Goal: Check status: Check status

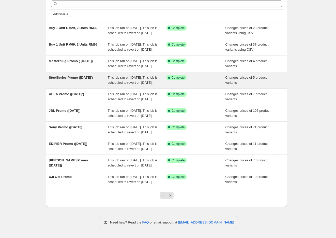
scroll to position [75, 0]
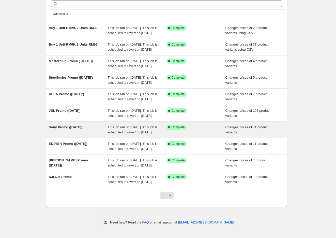
click at [112, 125] on span "This job ran on [DATE]. This job is scheduled to revert on [DATE]." at bounding box center [133, 129] width 50 height 9
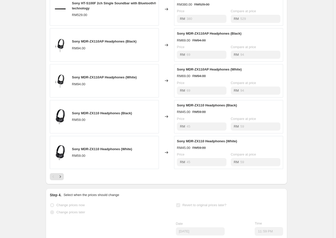
scroll to position [226, 0]
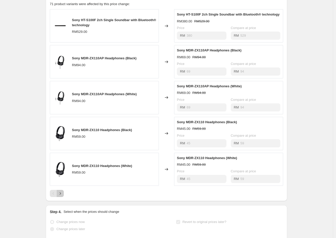
click at [60, 196] on icon "Next" at bounding box center [60, 193] width 5 height 5
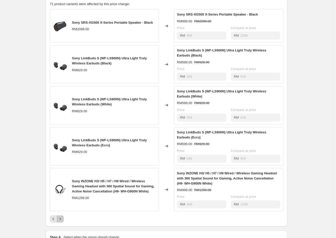
click at [60, 221] on icon "Next" at bounding box center [60, 218] width 5 height 5
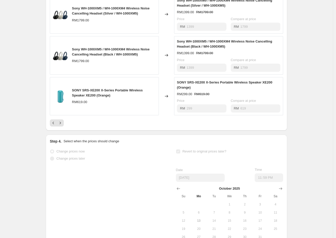
scroll to position [339, 0]
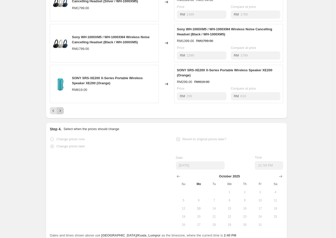
click at [62, 113] on icon "Next" at bounding box center [60, 110] width 5 height 5
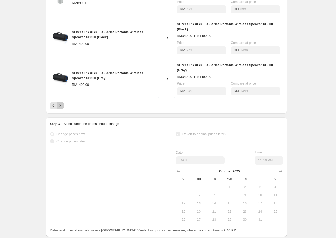
click at [62, 109] on button "Next" at bounding box center [60, 105] width 7 height 7
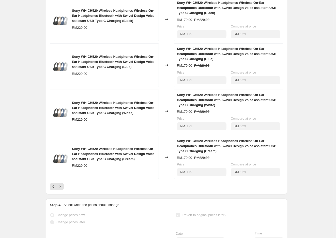
scroll to position [283, 0]
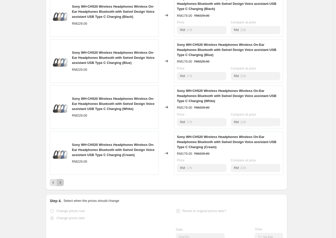
click at [63, 185] on icon "Next" at bounding box center [60, 182] width 5 height 5
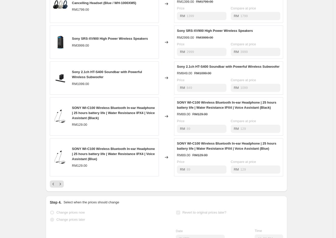
scroll to position [254, 0]
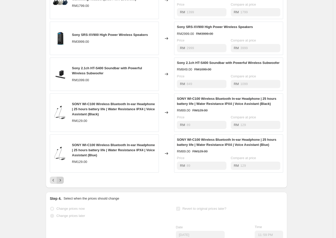
click at [62, 183] on icon "Next" at bounding box center [60, 180] width 5 height 5
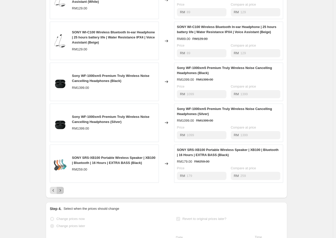
click at [62, 193] on icon "Next" at bounding box center [60, 190] width 5 height 5
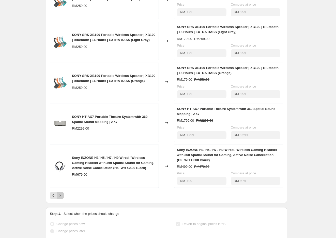
click at [61, 198] on icon "Next" at bounding box center [60, 195] width 5 height 5
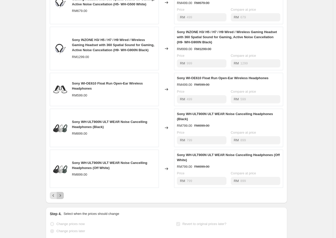
click at [61, 198] on icon "Next" at bounding box center [60, 195] width 5 height 5
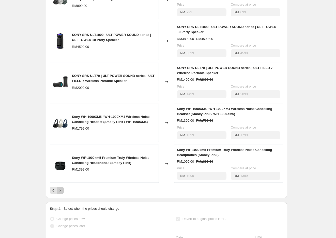
click at [63, 193] on icon "Next" at bounding box center [60, 190] width 5 height 5
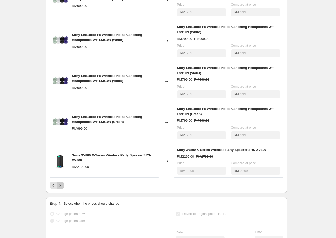
click at [63, 188] on icon "Next" at bounding box center [60, 185] width 5 height 5
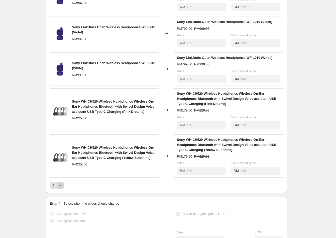
click at [63, 188] on icon "Next" at bounding box center [60, 185] width 5 height 5
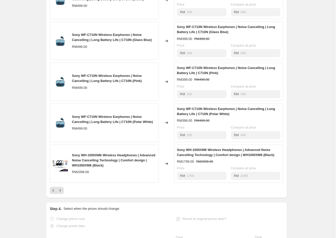
click at [63, 192] on div "Sony WF-C710N Wireless Earphones | Noise Cancelling | Long Battery Life | C710N…" at bounding box center [166, 87] width 233 height 213
click at [62, 193] on icon "Next" at bounding box center [60, 190] width 5 height 5
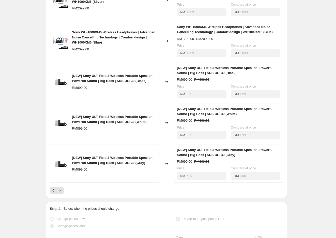
click at [62, 183] on div "[NEW] Sony ULT Field 3 Wireless Portable Speaker | Powerful Sound | Big Bass | …" at bounding box center [104, 163] width 109 height 38
click at [59, 193] on icon "Next" at bounding box center [60, 190] width 5 height 5
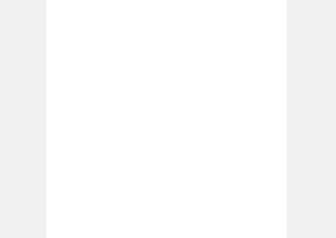
scroll to position [210, 0]
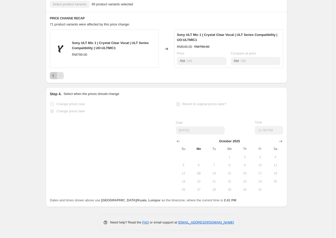
click at [54, 77] on icon "Previous" at bounding box center [53, 75] width 5 height 5
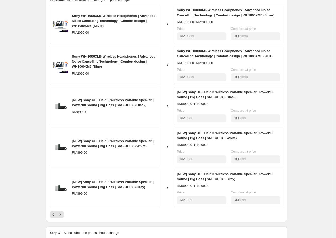
scroll to position [267, 0]
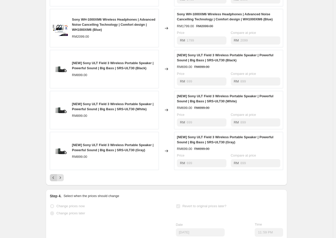
click at [55, 180] on icon "Previous" at bounding box center [53, 177] width 5 height 5
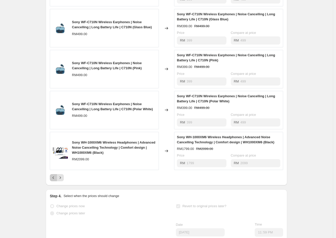
click at [57, 181] on button "Previous" at bounding box center [53, 177] width 7 height 7
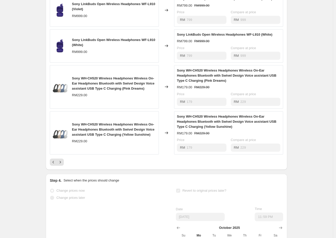
scroll to position [324, 0]
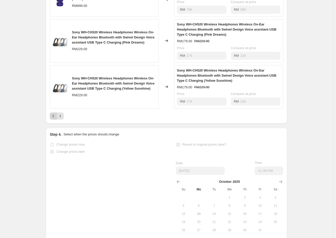
click at [56, 119] on icon "Previous" at bounding box center [53, 115] width 5 height 5
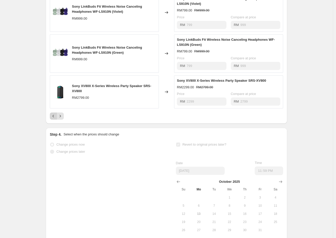
click at [53, 119] on icon "Previous" at bounding box center [53, 115] width 5 height 5
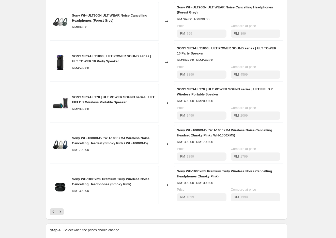
scroll to position [267, 0]
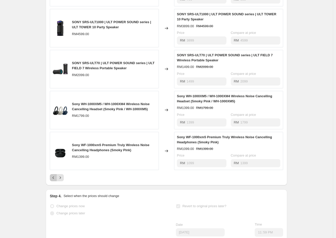
click at [54, 180] on icon "Previous" at bounding box center [53, 177] width 5 height 5
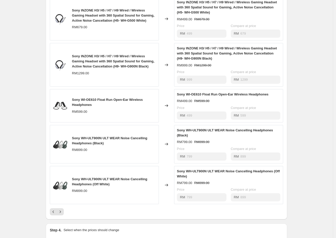
scroll to position [239, 0]
click at [56, 214] on icon "Previous" at bounding box center [53, 211] width 5 height 5
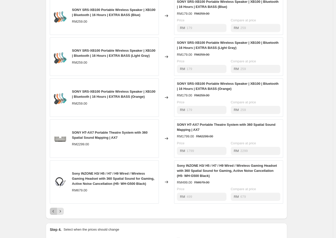
click at [51, 215] on button "Previous" at bounding box center [53, 211] width 7 height 7
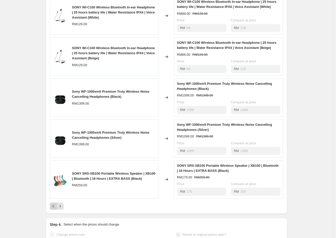
click at [54, 210] on button "Previous" at bounding box center [53, 205] width 7 height 7
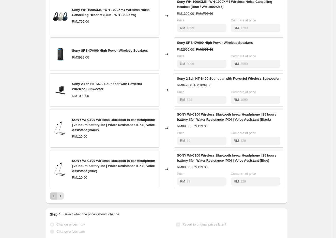
click at [54, 198] on icon "Previous" at bounding box center [53, 195] width 5 height 5
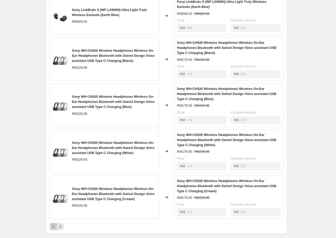
click at [54, 228] on icon "Previous" at bounding box center [54, 226] width 2 height 3
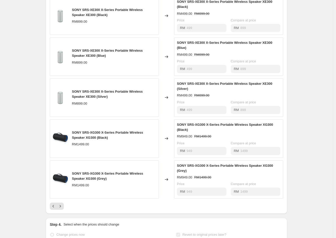
click at [57, 214] on div "PRICE CHANGE RECAP 71 product variants were affected by this price change: SONY…" at bounding box center [167, 96] width 242 height 235
click at [53, 209] on icon "Previous" at bounding box center [53, 205] width 5 height 5
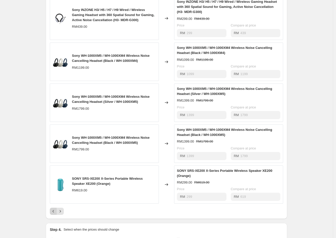
click at [53, 214] on icon "Previous" at bounding box center [53, 211] width 5 height 5
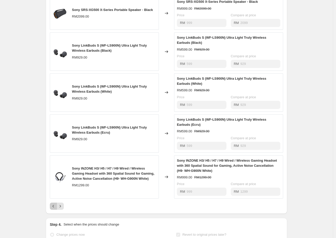
click at [55, 209] on icon "Previous" at bounding box center [53, 205] width 5 height 5
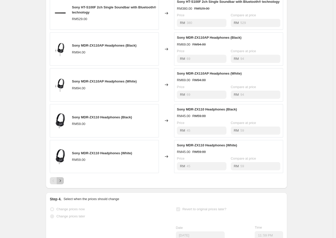
click at [62, 183] on icon "Next" at bounding box center [60, 180] width 5 height 5
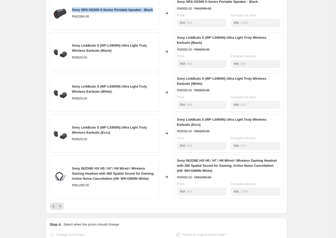
drag, startPoint x: 74, startPoint y: 15, endPoint x: 158, endPoint y: 11, distance: 83.8
click at [158, 11] on div "Sony SRS-XG500 X-Series Portable Speaker - Black RM2099.00" at bounding box center [104, 12] width 109 height 33
copy span "Sony SRS-XG500 X-Series Portable Speaker - Black"
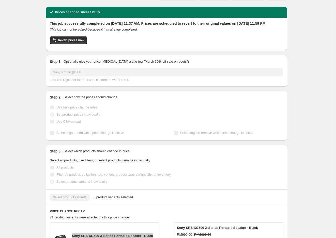
scroll to position [0, 0]
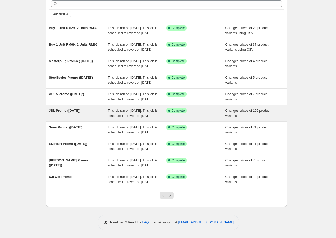
scroll to position [47, 0]
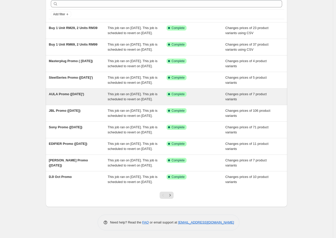
click at [64, 92] on span "AULA Promo ([DATE]')" at bounding box center [66, 94] width 35 height 4
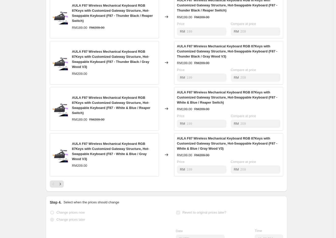
scroll to position [339, 0]
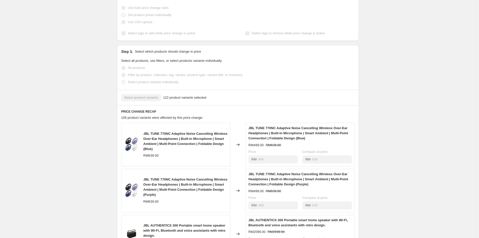
scroll to position [56, 0]
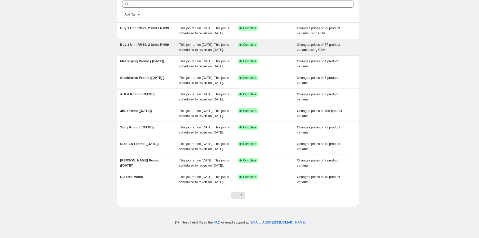
scroll to position [56, 0]
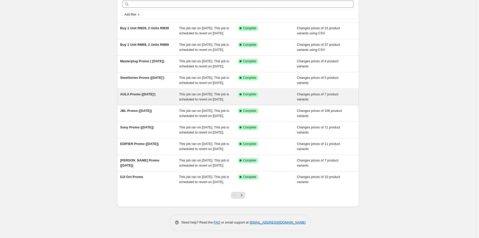
click at [146, 92] on span "AULA Promo ([DATE]')" at bounding box center [137, 94] width 35 height 4
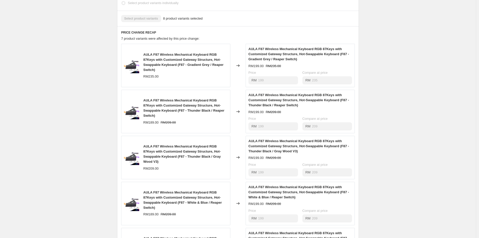
scroll to position [198, 0]
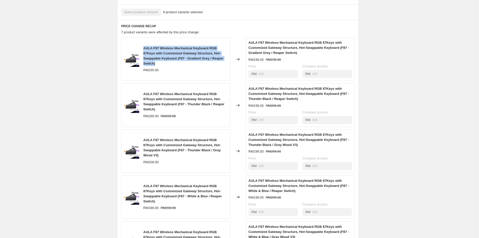
drag, startPoint x: 145, startPoint y: 51, endPoint x: 167, endPoint y: 67, distance: 26.7
click at [167, 66] on div "AULA F87 Wireless Mechanical Keyboard RGB 87Keys with Customized Gateway Struct…" at bounding box center [185, 56] width 84 height 20
copy span "AULA F87 Wireless Mechanical Keyboard RGB 87Keys with Customized Gateway Struct…"
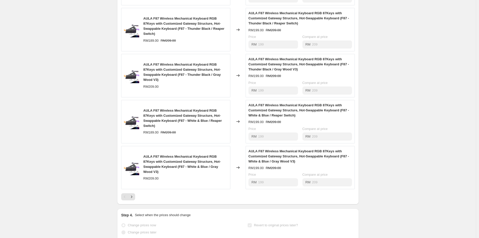
scroll to position [311, 0]
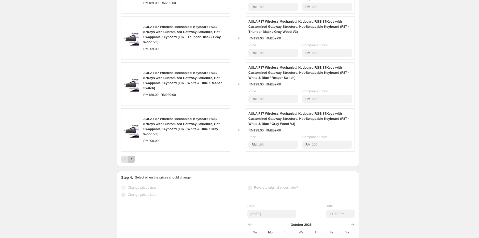
click at [134, 162] on icon "Next" at bounding box center [131, 159] width 5 height 5
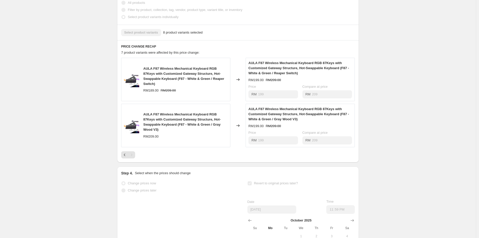
scroll to position [177, 0]
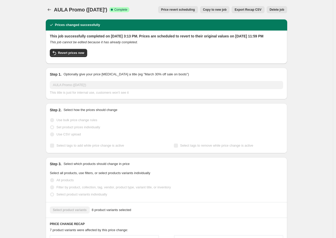
scroll to position [226, 0]
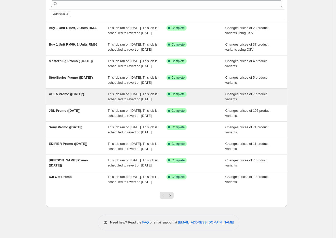
scroll to position [28, 0]
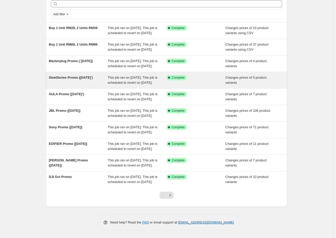
click at [70, 79] on span "SteelSeries Promo ([DATE]')" at bounding box center [71, 78] width 44 height 4
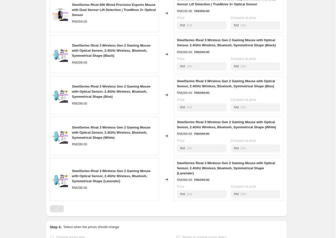
scroll to position [198, 0]
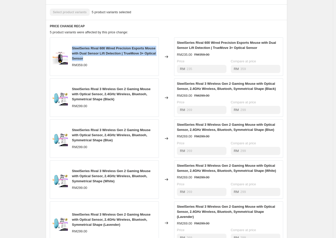
drag, startPoint x: 107, startPoint y: 63, endPoint x: 74, endPoint y: 50, distance: 35.8
click at [74, 50] on div "SteelSeries Rival 600 Wired Precision Esports Mouse with Dual Sensor Lift Detec…" at bounding box center [104, 56] width 109 height 38
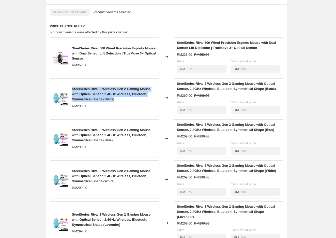
drag, startPoint x: 121, startPoint y: 105, endPoint x: 73, endPoint y: 90, distance: 49.6
click at [73, 90] on div "SteelSeries Rival 3 Wireless Gen 2 Gaming Mouse with Optical Sensor, 2.4GHz Wir…" at bounding box center [104, 97] width 109 height 38
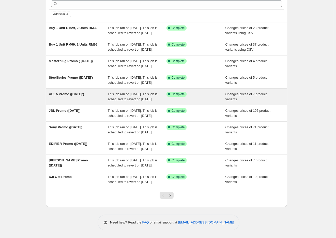
scroll to position [47, 0]
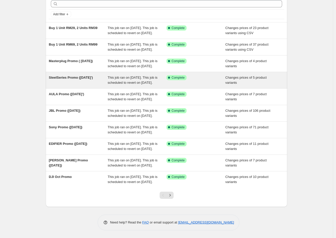
click at [78, 72] on div "SteelSeries Promo (OCT 25') This job ran on October 9, 2025. This job is schedu…" at bounding box center [167, 80] width 242 height 16
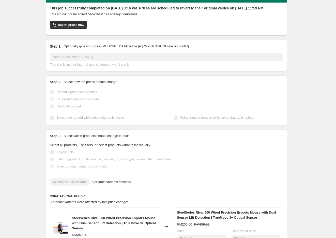
scroll to position [169, 0]
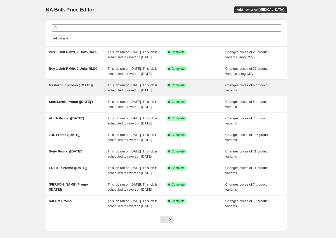
click at [77, 87] on span "Masterplug Promo ( [DATE])" at bounding box center [71, 85] width 44 height 4
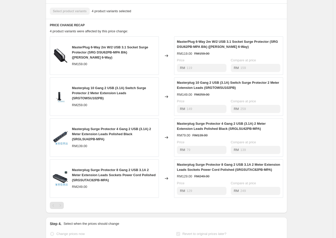
scroll to position [226, 0]
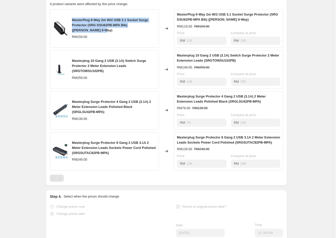
drag, startPoint x: 73, startPoint y: 24, endPoint x: 83, endPoint y: 35, distance: 15.7
click at [83, 35] on div "MasterPlug 6-Way 2m W/2 USB 3.1 Socket Surge Protector (SRG DSU62PB-MPA Blk) (M…" at bounding box center [104, 28] width 109 height 38
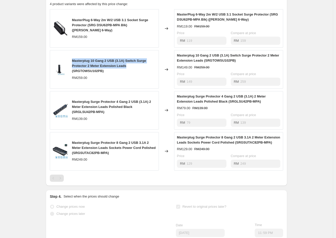
drag, startPoint x: 73, startPoint y: 65, endPoint x: 131, endPoint y: 72, distance: 58.5
click at [131, 72] on div "Masterplug 10 Gang 2 USB (3.1A) Switch Surge Protector 2 Meter Extension Leads …" at bounding box center [114, 65] width 84 height 15
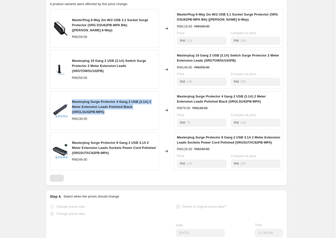
drag, startPoint x: 74, startPoint y: 106, endPoint x: 111, endPoint y: 118, distance: 38.8
click at [111, 114] on div "Masterplug Surge Protector 4 Gang 2 USB (3.1A) 2 Meter Extension Leads Polished…" at bounding box center [114, 106] width 84 height 15
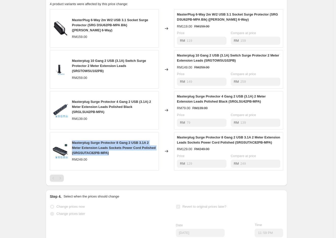
drag, startPoint x: 74, startPoint y: 150, endPoint x: 128, endPoint y: 161, distance: 55.0
click at [128, 155] on div "Masterplug Surge Protector 8 Gang 2 USB 3.1A 2 Meter Extension Leads Sockets Po…" at bounding box center [114, 147] width 84 height 15
